Goal: Download file/media

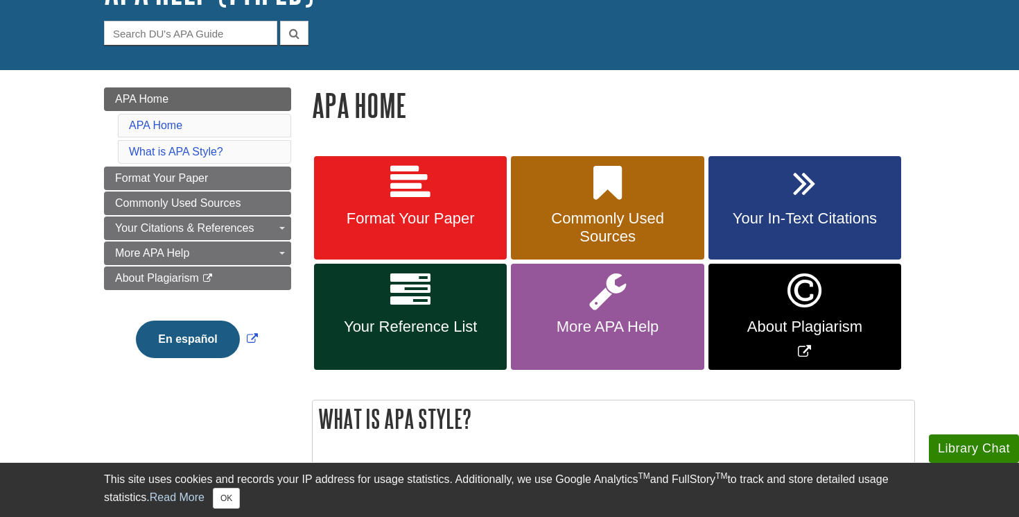
scroll to position [125, 0]
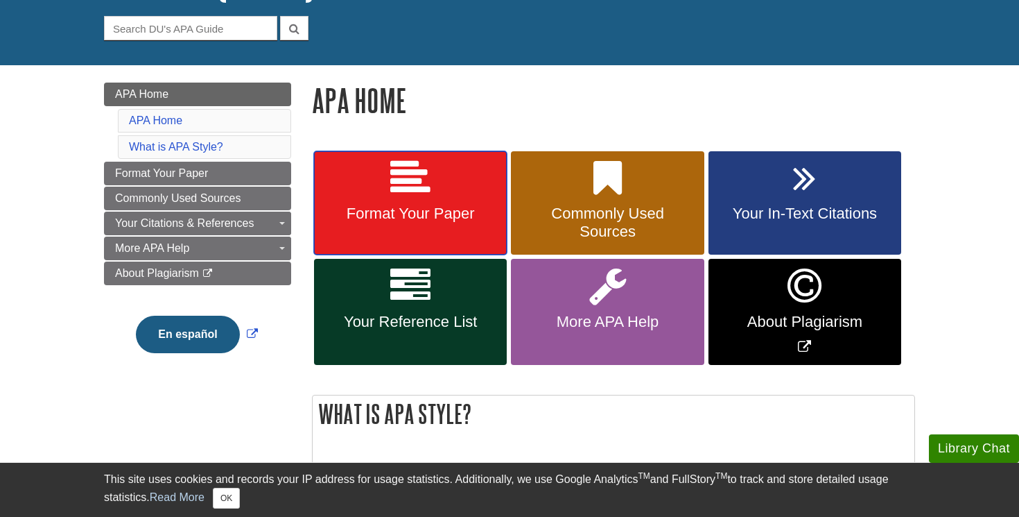
click at [400, 188] on icon at bounding box center [410, 178] width 40 height 40
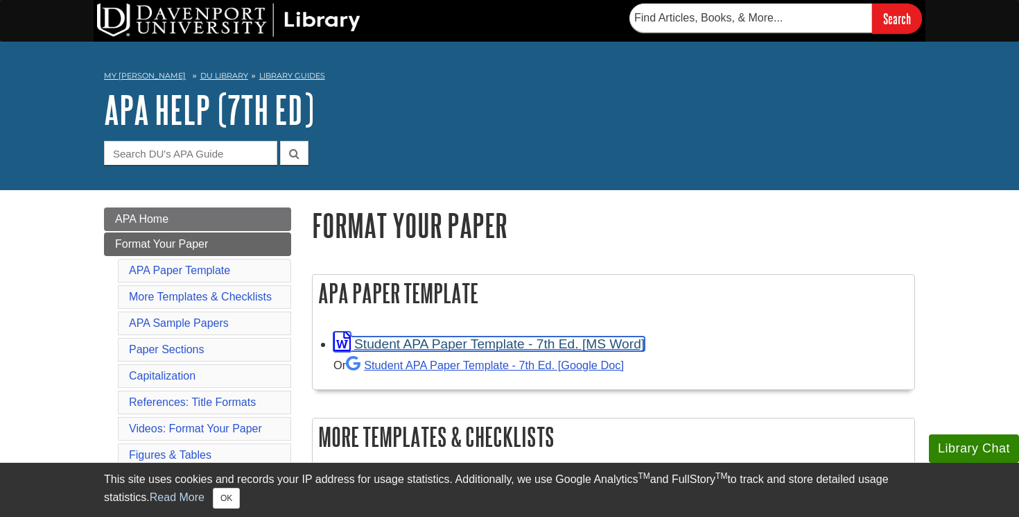
click at [391, 341] on link "Student APA Paper Template - 7th Ed. [MS Word]" at bounding box center [489, 343] width 311 height 15
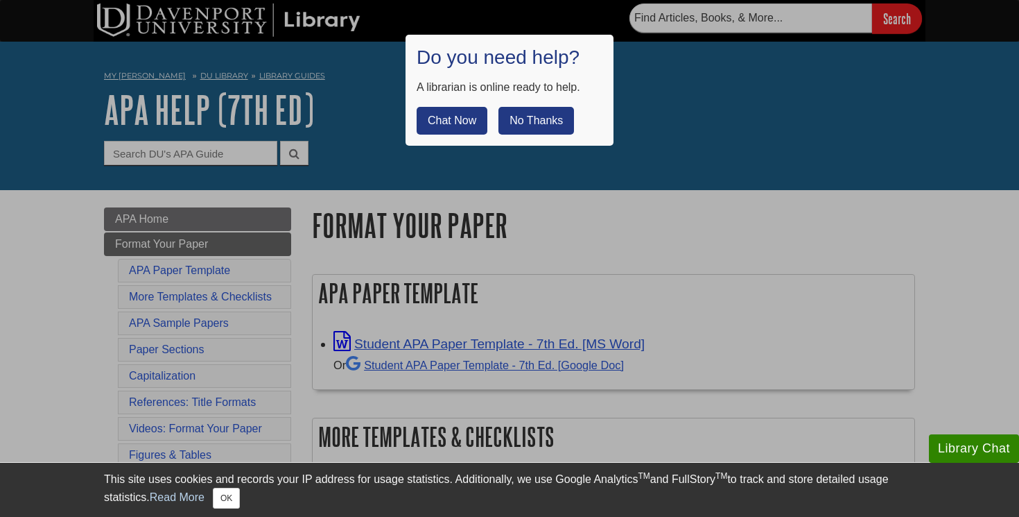
click at [512, 135] on div "Do you need help? A librarian is online ready to help. Chat Now No Thanks" at bounding box center [510, 90] width 208 height 111
click at [528, 125] on button "No Thanks" at bounding box center [537, 121] width 76 height 28
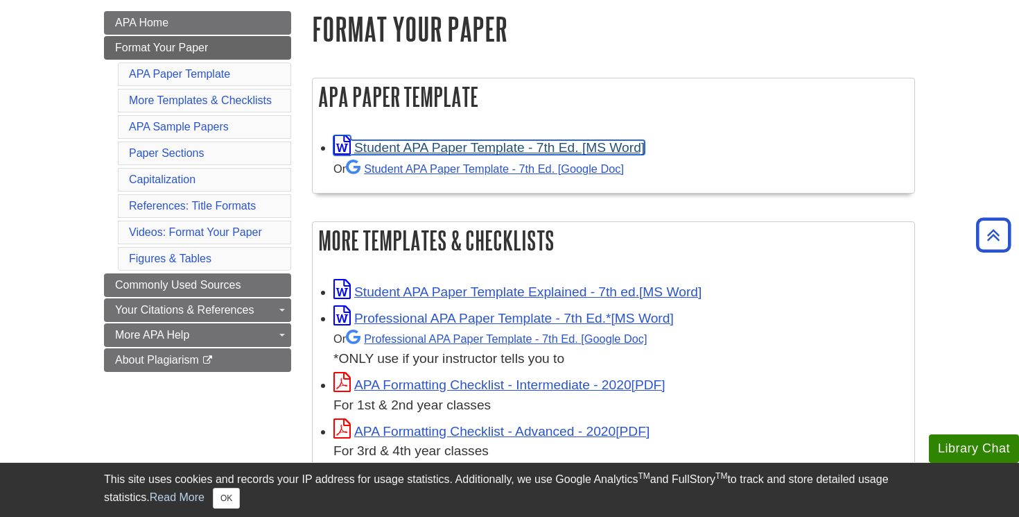
scroll to position [272, 0]
